Goal: Task Accomplishment & Management: Manage account settings

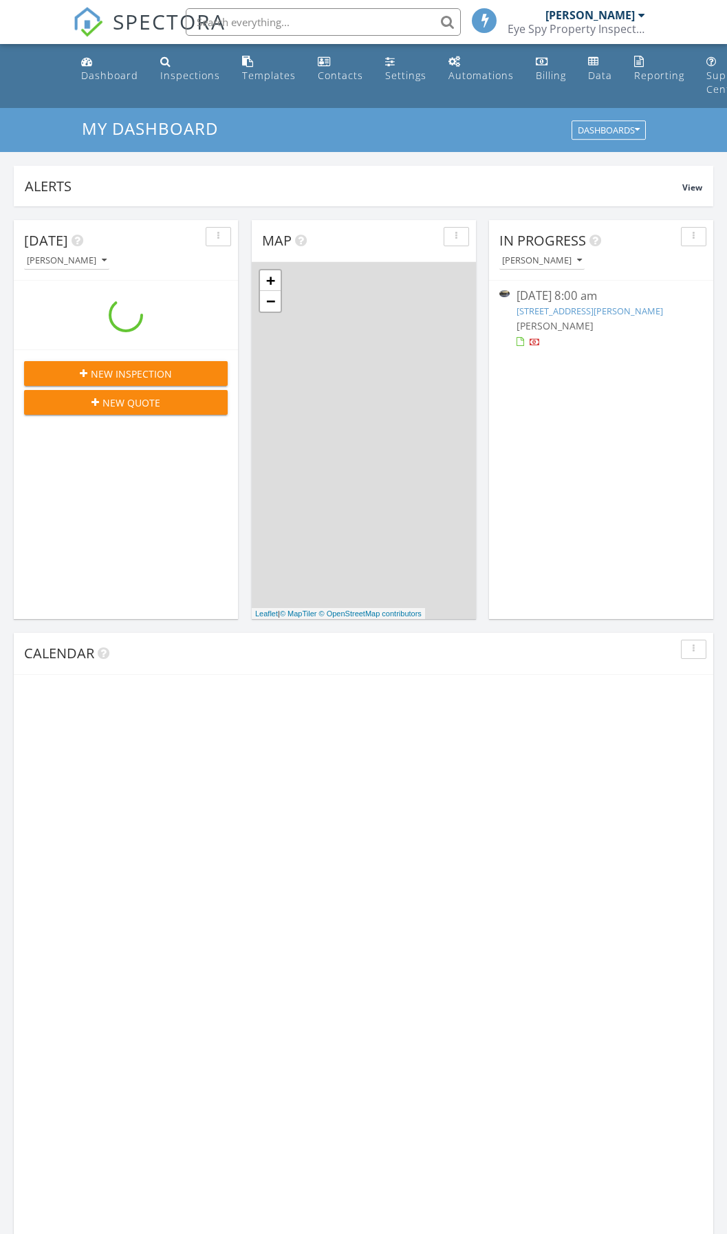
scroll to position [1273, 748]
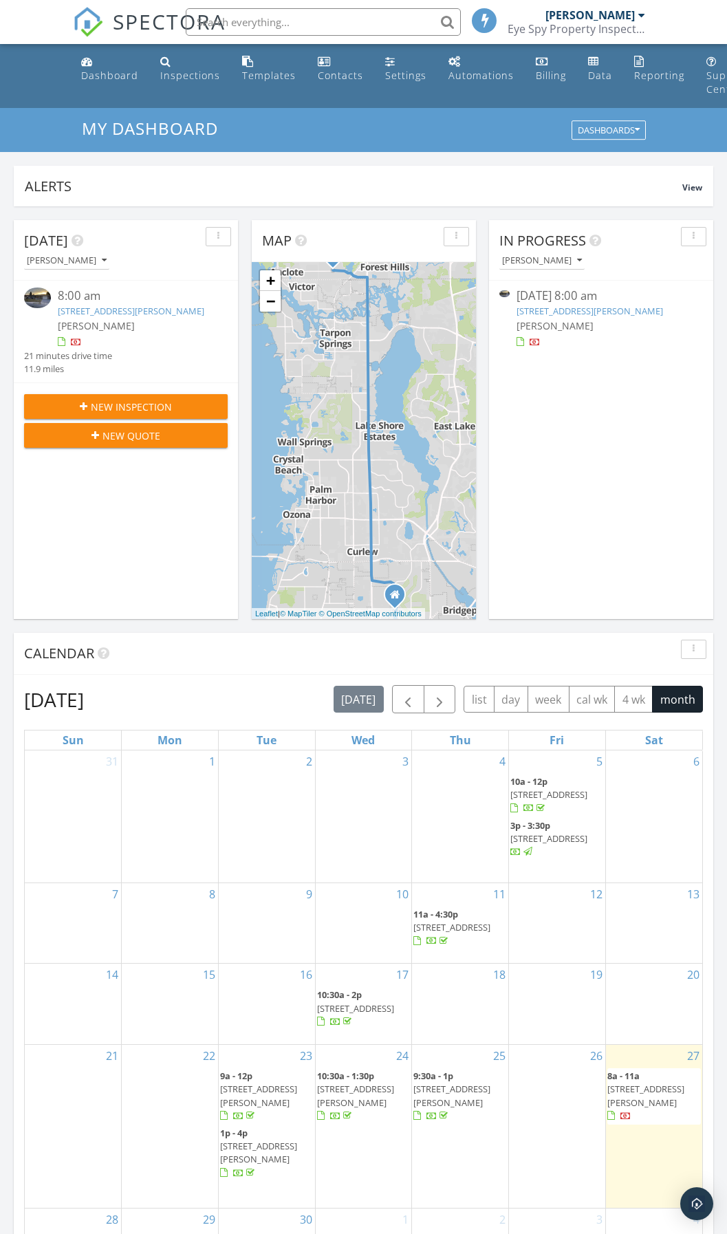
click at [89, 301] on div "8:00 am" at bounding box center [134, 296] width 153 height 17
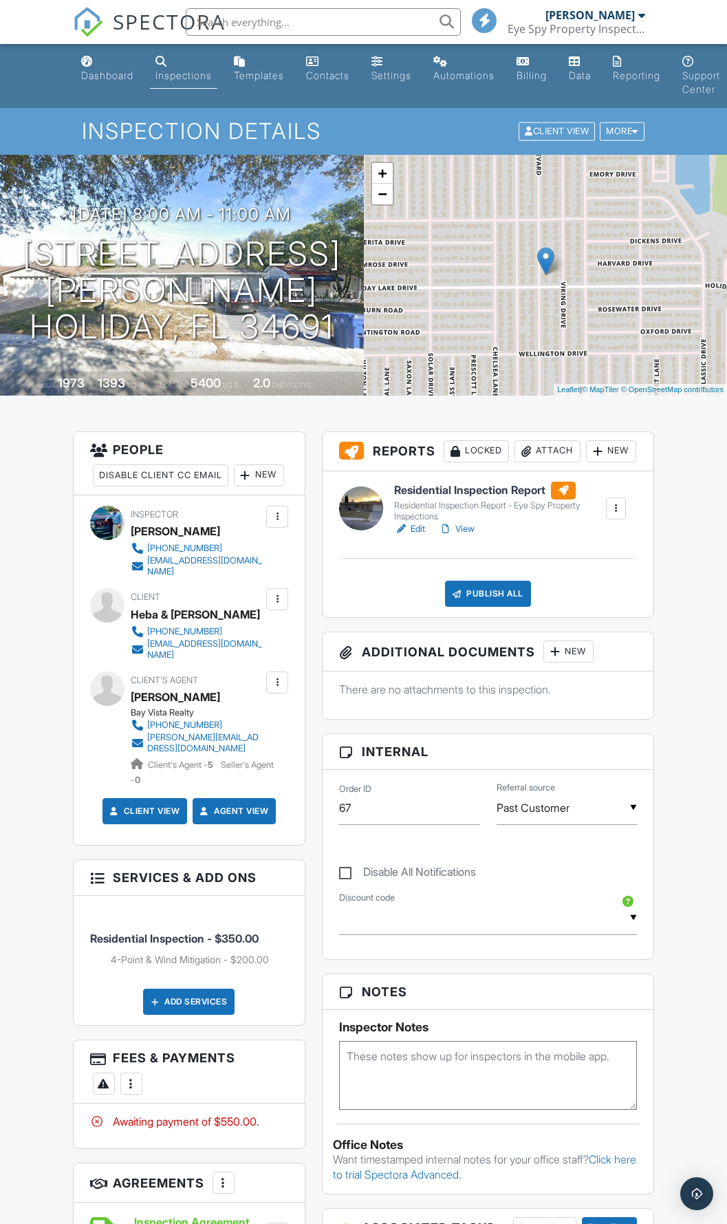
click at [515, 462] on div "Attach" at bounding box center [548, 451] width 66 height 22
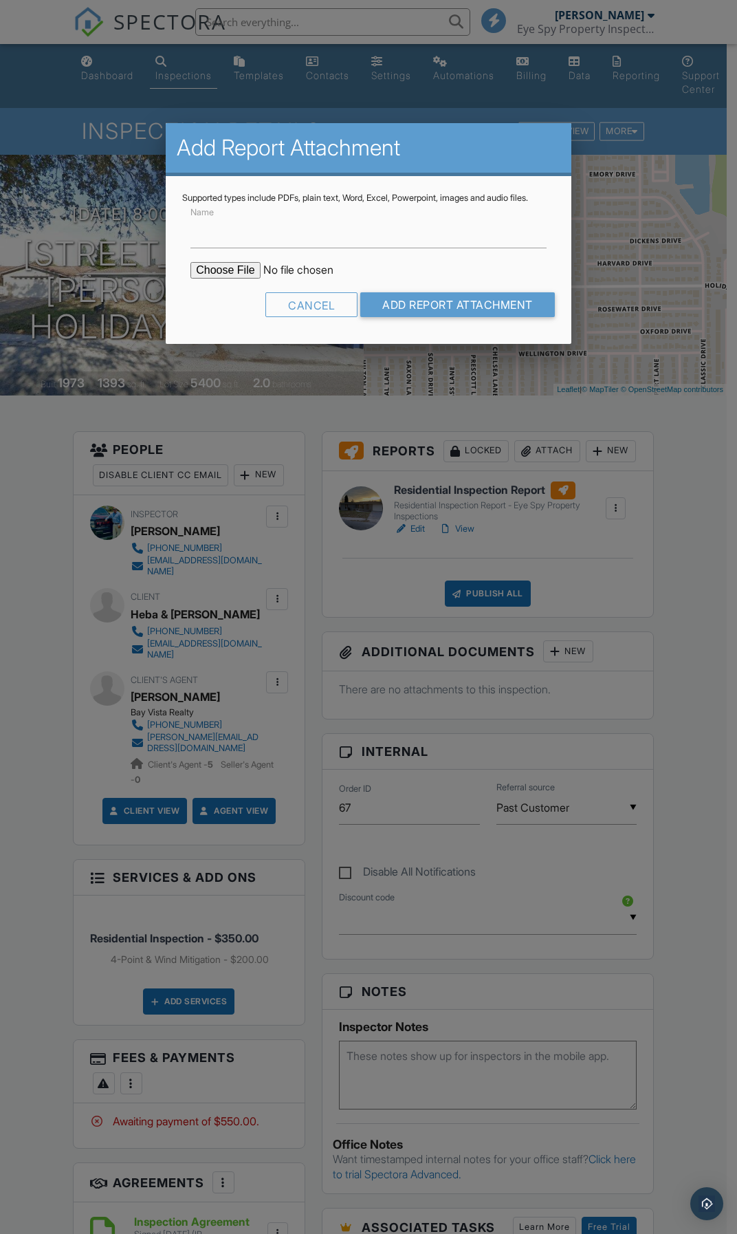
click at [241, 278] on input "file" at bounding box center [308, 270] width 234 height 17
type input "C:\fakepath\Wind25-Shenouda.pdf"
click at [439, 314] on input "Add Report Attachment" at bounding box center [457, 304] width 195 height 25
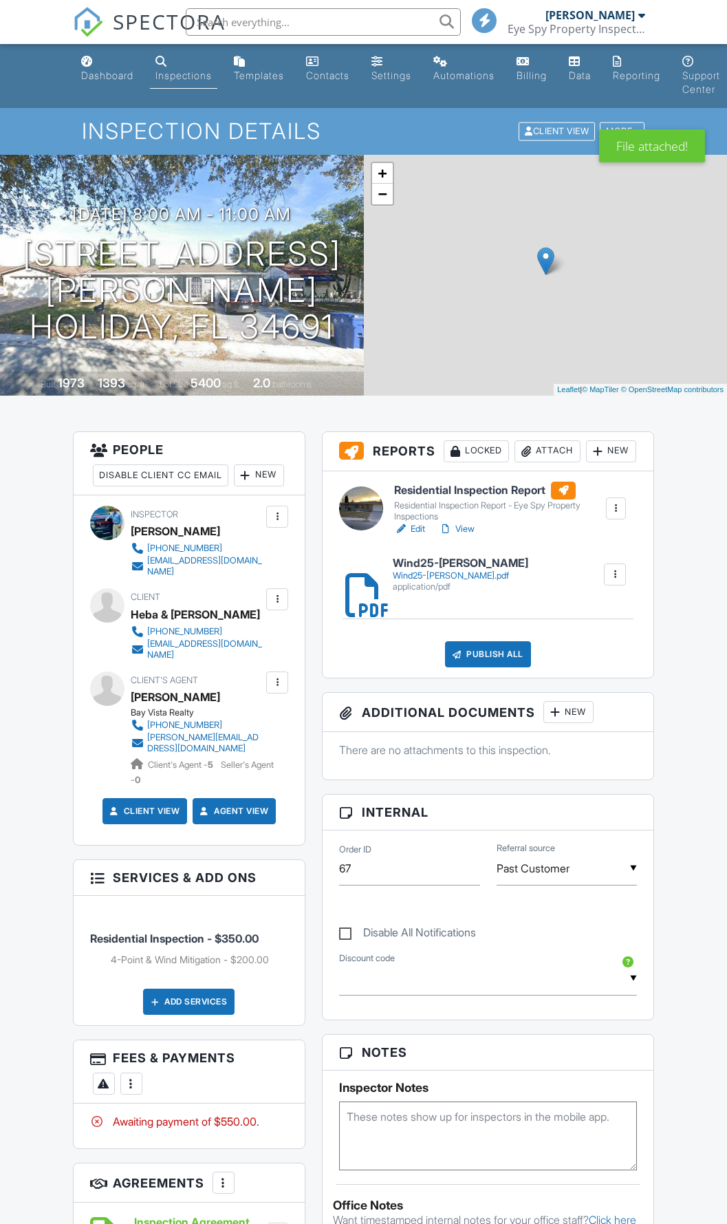
click at [515, 462] on div "Attach" at bounding box center [548, 451] width 66 height 22
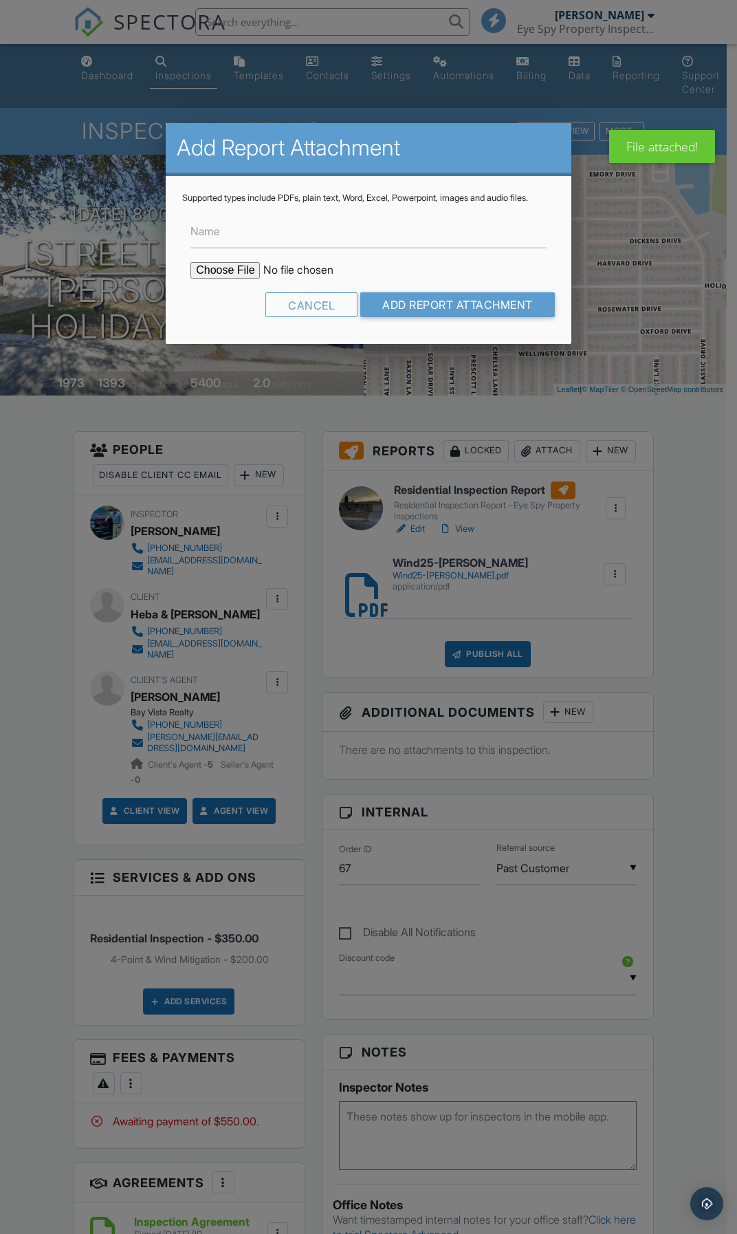
click at [235, 279] on input "file" at bounding box center [308, 270] width 234 height 17
type input "C:\fakepath\4PT25-Shenouda(NR).pdf"
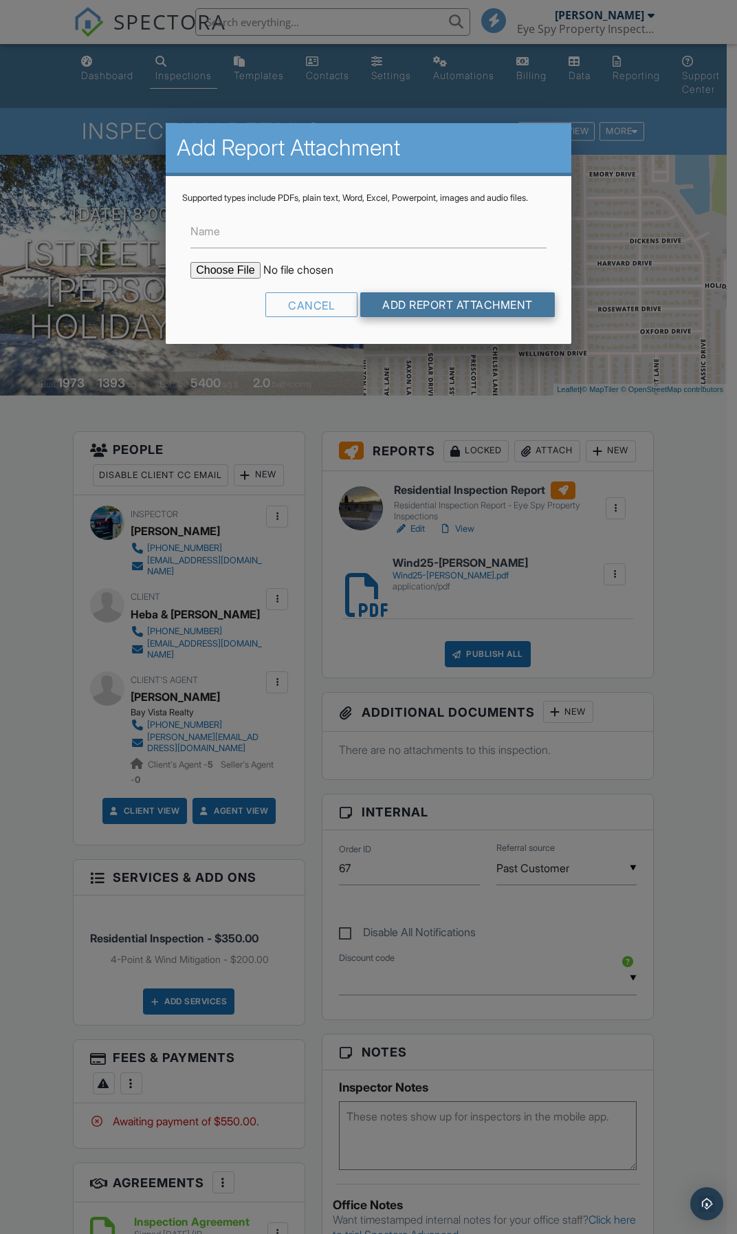
click at [433, 317] on input "Add Report Attachment" at bounding box center [457, 304] width 195 height 25
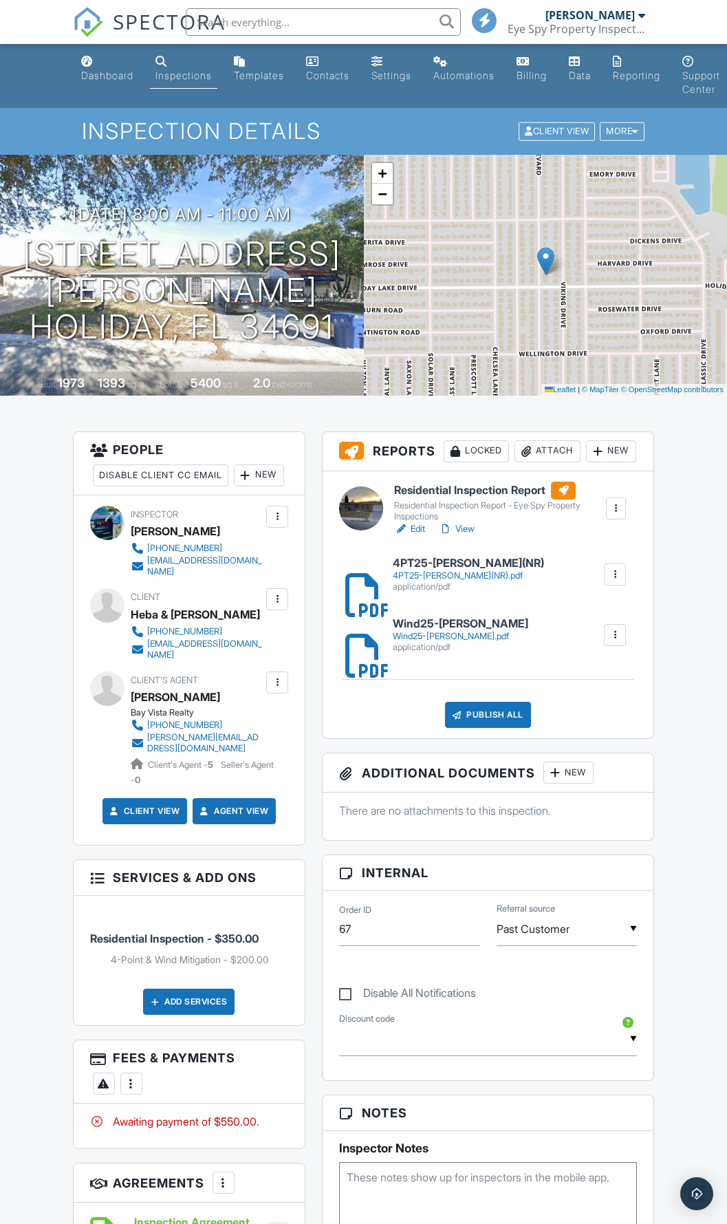
click at [466, 499] on h6 "Residential Inspection Report" at bounding box center [499, 491] width 211 height 18
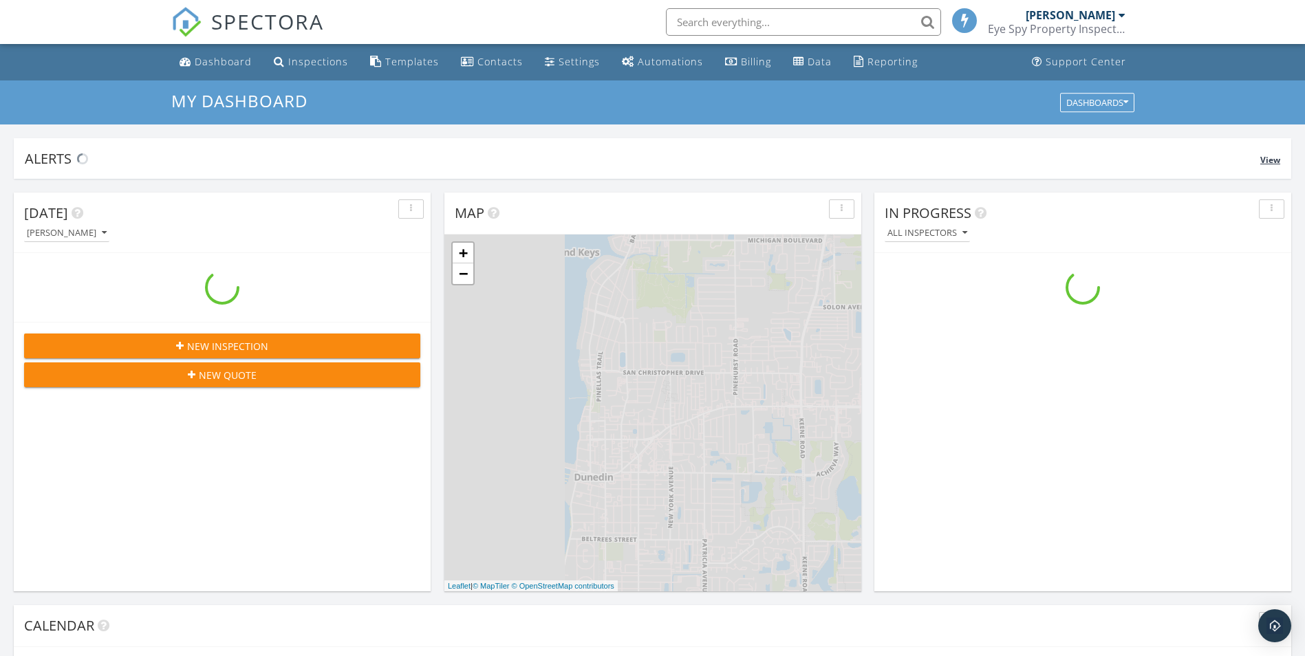
scroll to position [1273, 1326]
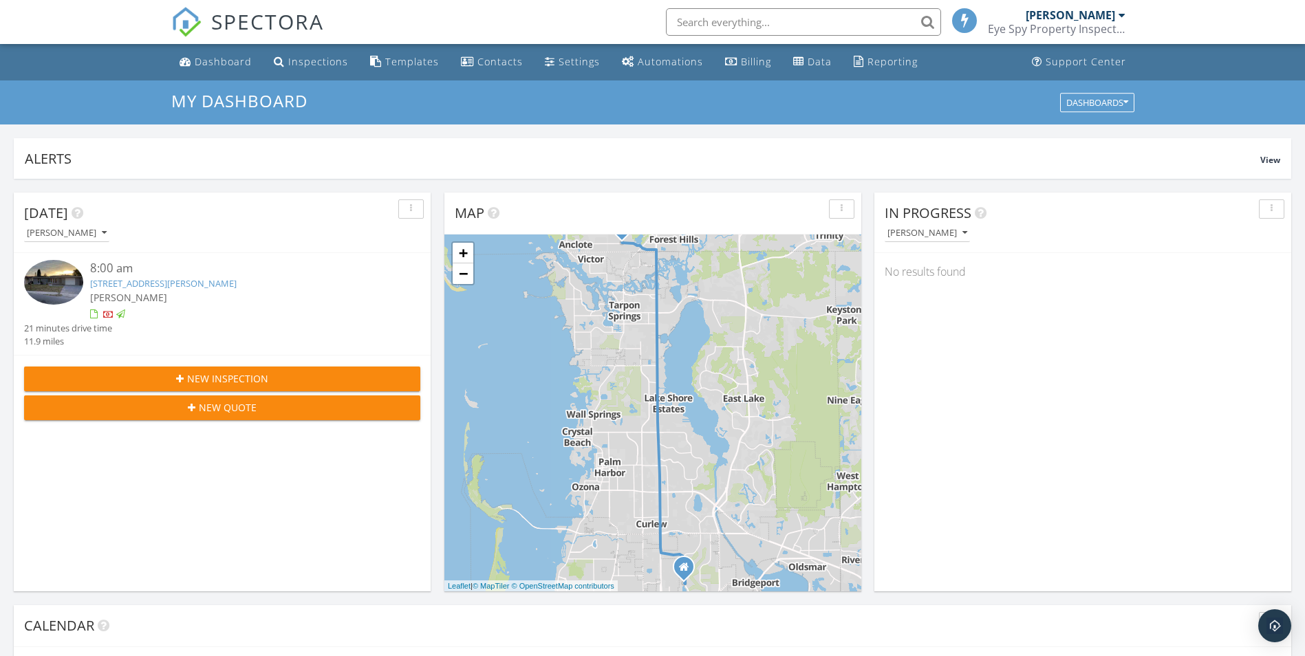
click at [79, 279] on img at bounding box center [53, 282] width 59 height 45
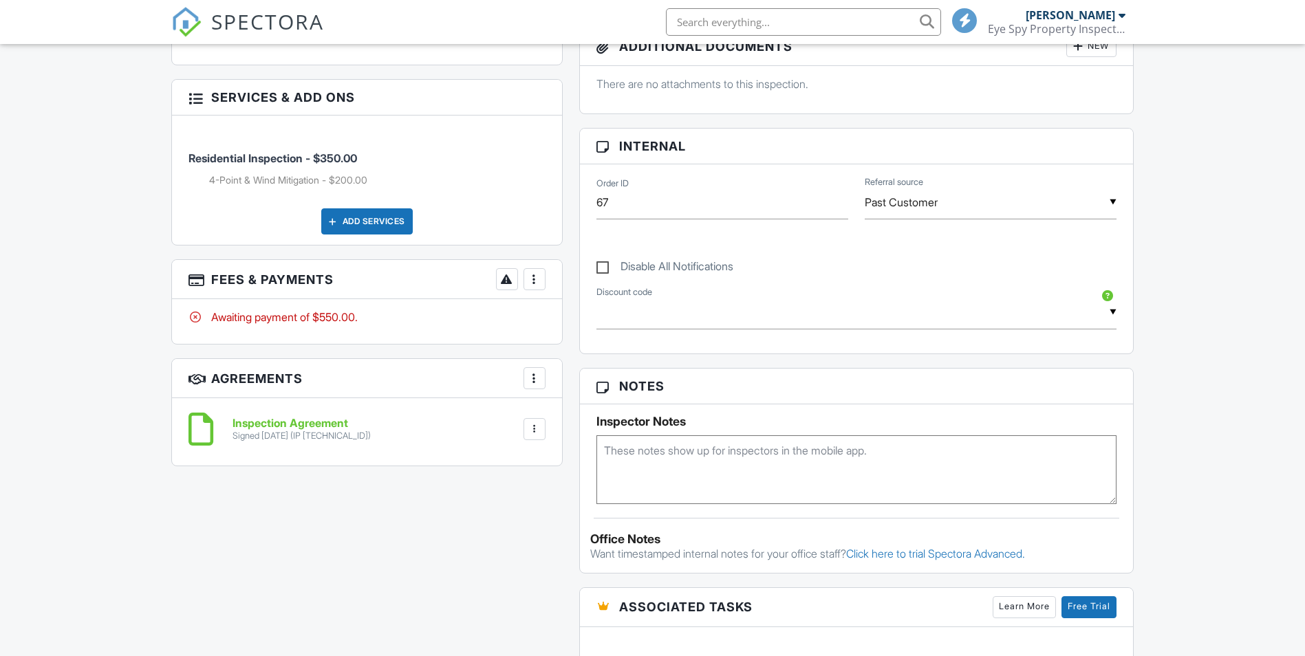
click at [538, 285] on div at bounding box center [535, 279] width 14 height 14
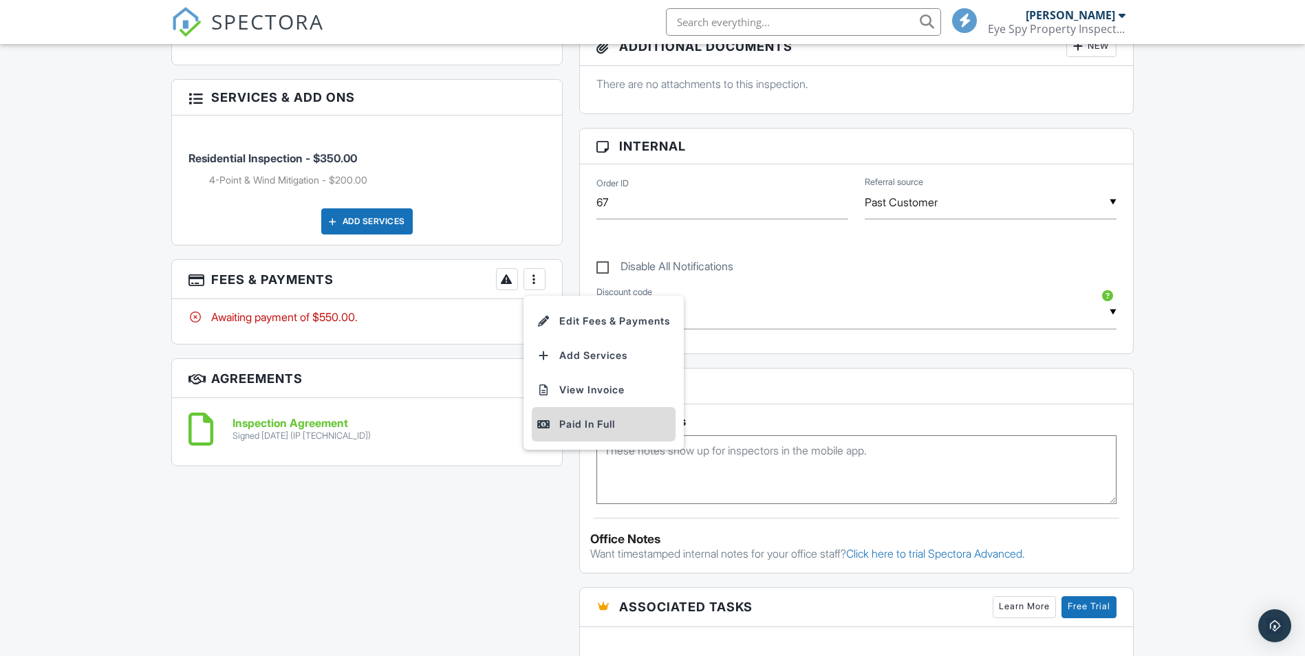
click at [578, 422] on div "Paid In Full" at bounding box center [603, 424] width 133 height 17
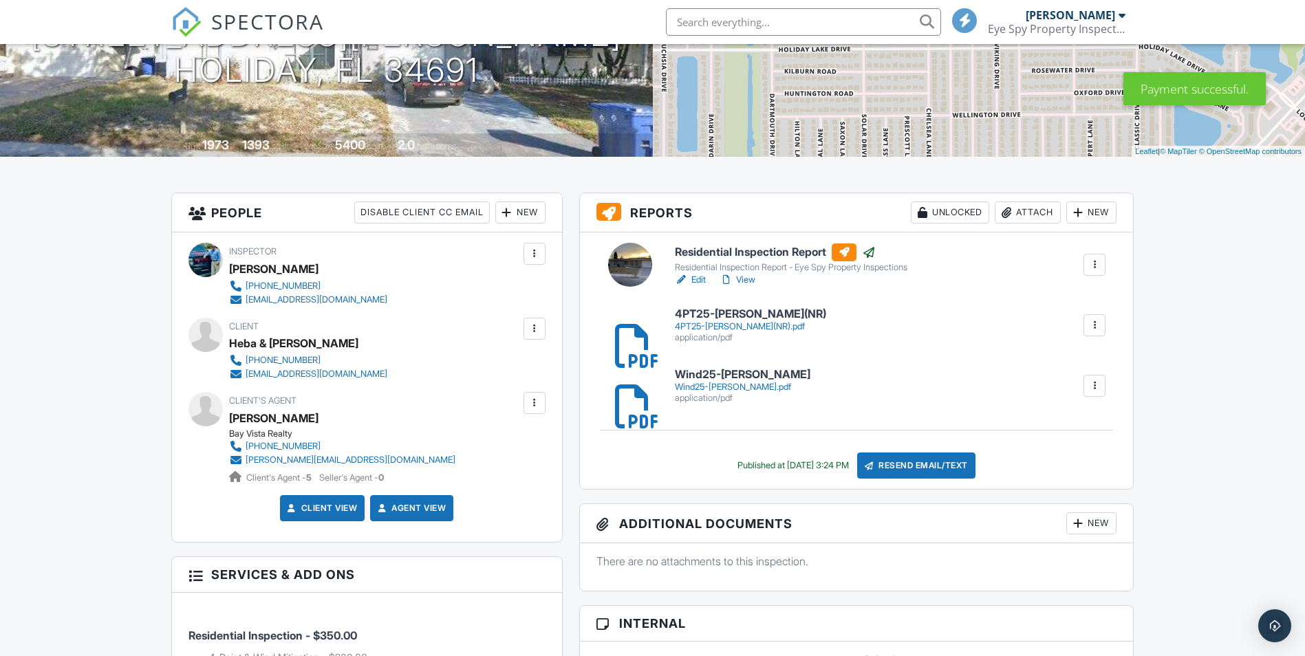
scroll to position [115, 0]
